Goal: Navigation & Orientation: Understand site structure

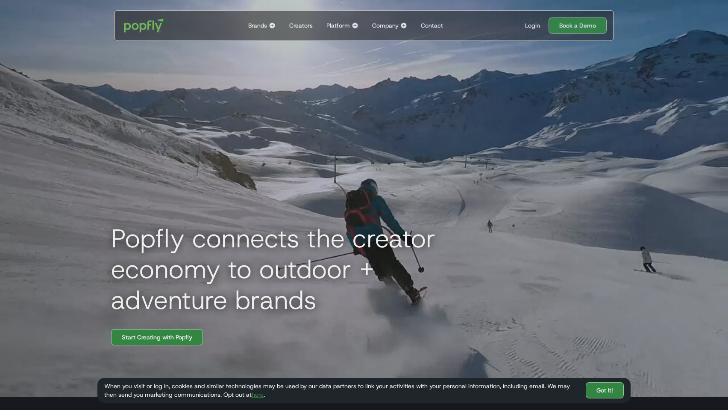
scroll to position [11, 0]
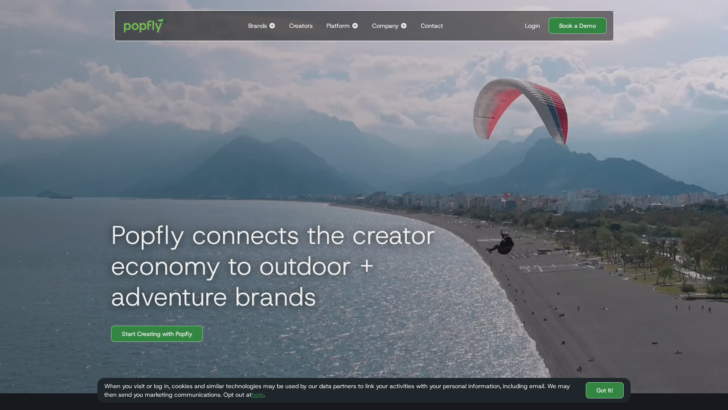
click at [308, 27] on div "Creators" at bounding box center [301, 25] width 24 height 9
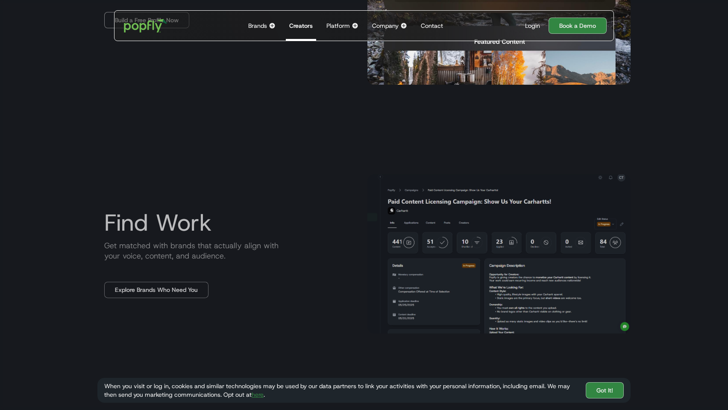
scroll to position [687, 0]
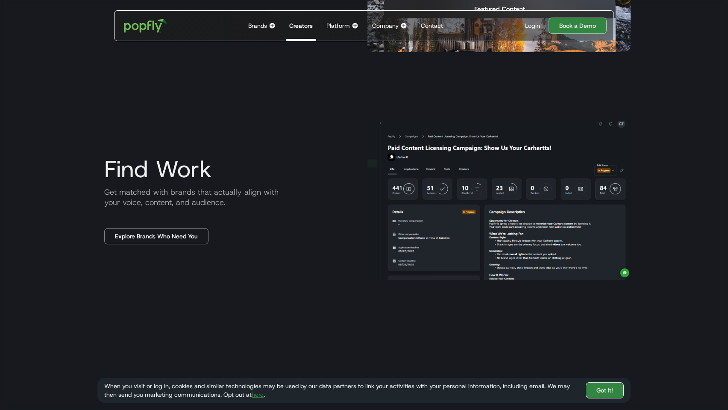
click at [607, 393] on link "Got It!" at bounding box center [605, 390] width 38 height 16
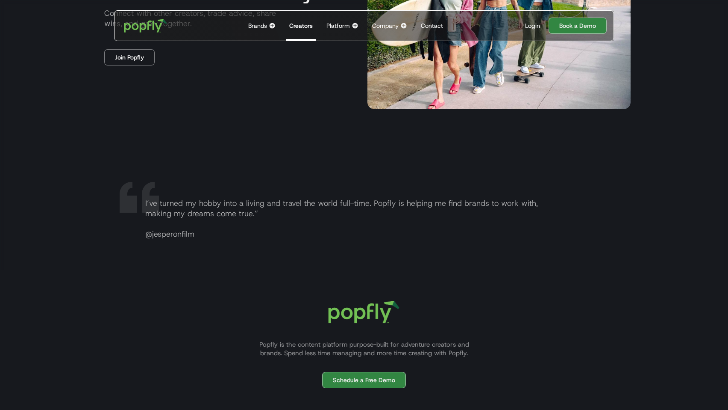
scroll to position [1654, 0]
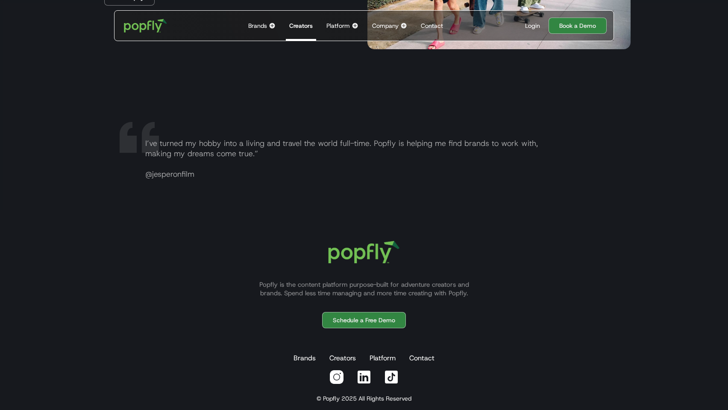
click at [251, 22] on div "Brands" at bounding box center [257, 25] width 19 height 9
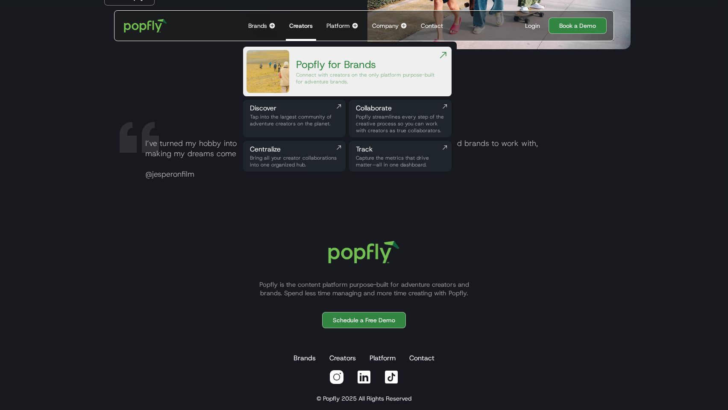
click at [344, 62] on div "Popfly for Brands" at bounding box center [367, 65] width 142 height 14
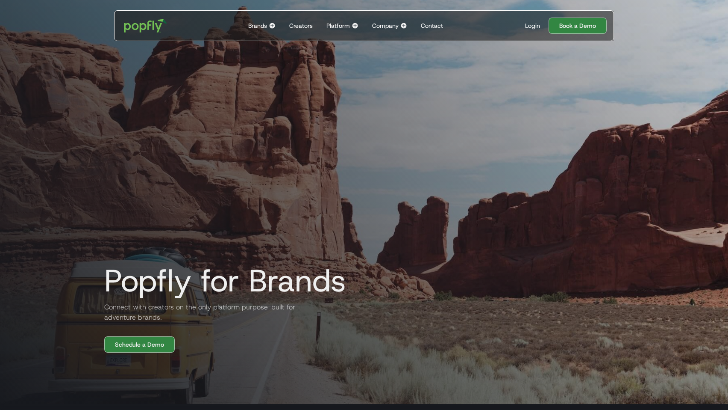
click at [393, 22] on div "Company" at bounding box center [385, 25] width 27 height 9
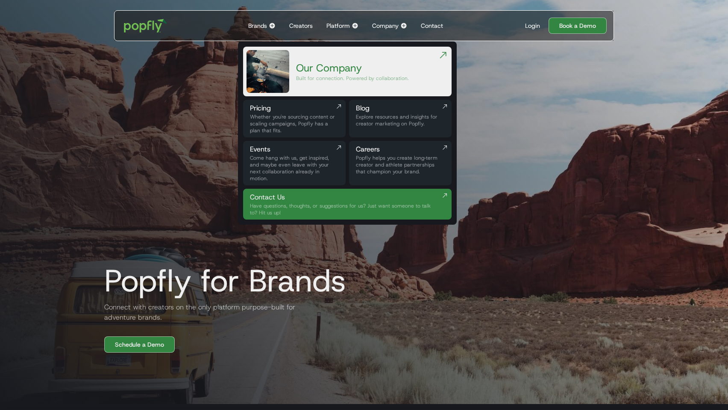
click at [345, 75] on div "Built for connection. Powered by collaboration." at bounding box center [352, 78] width 113 height 7
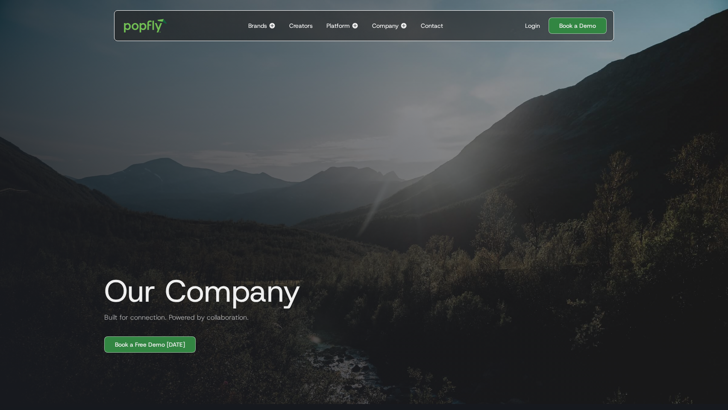
click at [338, 22] on div "Platform" at bounding box center [339, 25] width 24 height 9
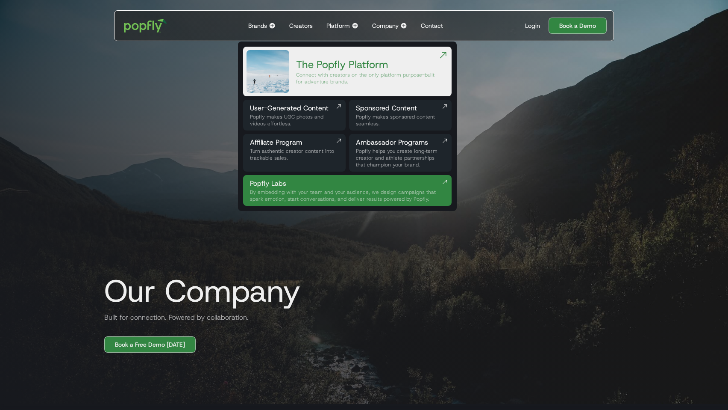
click at [530, 173] on div "Our Company Built for connection. Powered by collaboration. Book a Free Demo To…" at bounding box center [364, 173] width 547 height 358
